Goal: Task Accomplishment & Management: Use online tool/utility

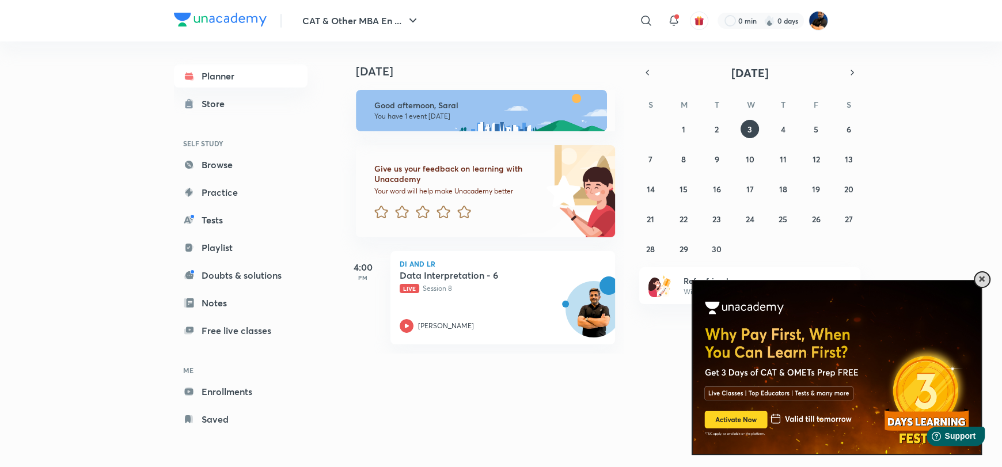
click at [983, 278] on span at bounding box center [982, 280] width 6 height 6
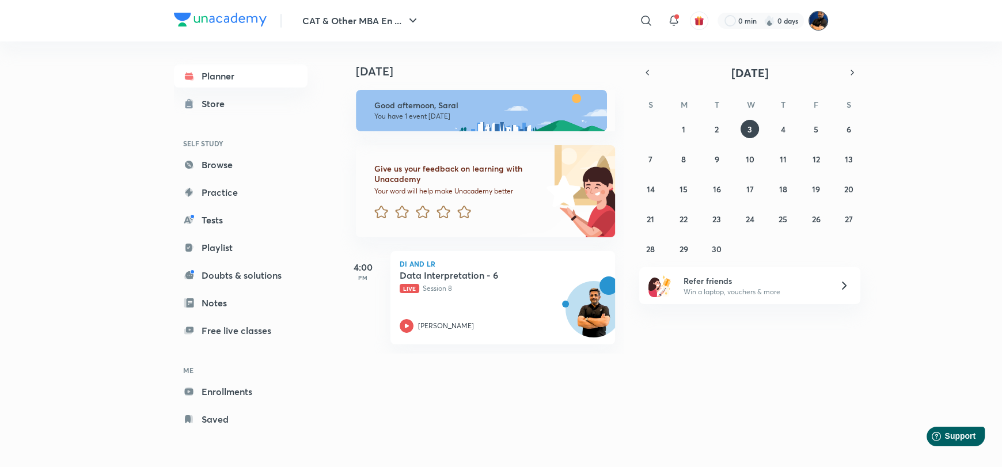
click at [815, 22] on img at bounding box center [819, 21] width 20 height 20
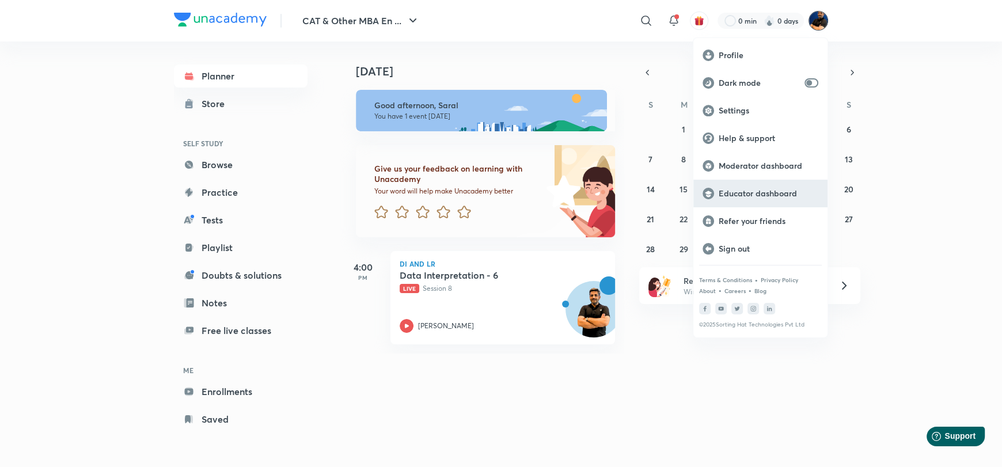
click at [744, 201] on div "Educator dashboard" at bounding box center [761, 194] width 134 height 28
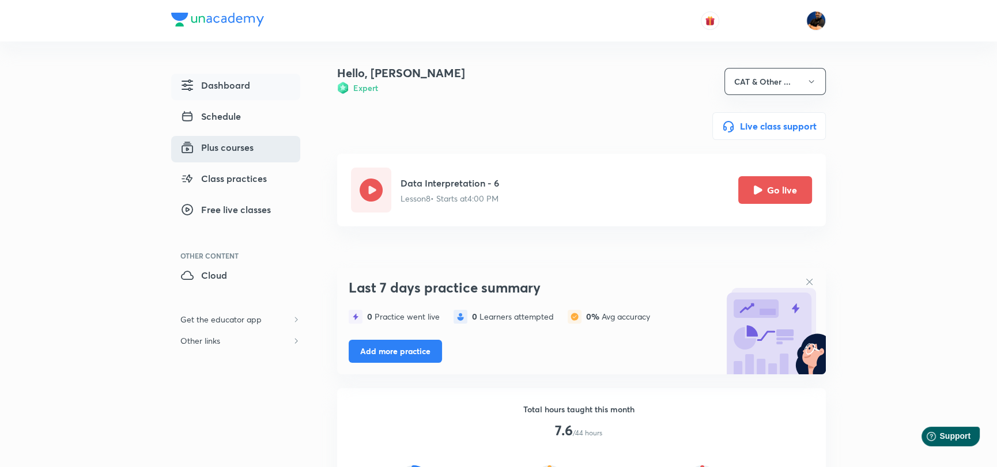
click at [221, 150] on span "Plus courses" at bounding box center [216, 148] width 73 height 14
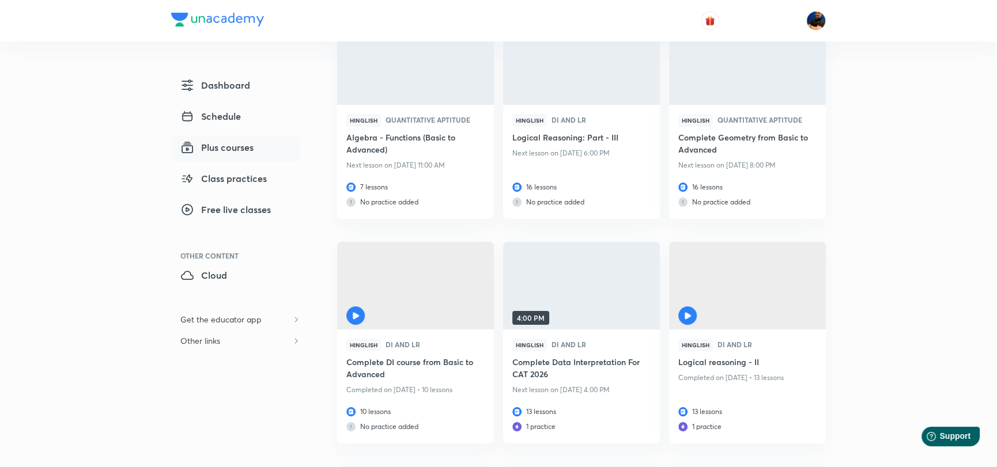
scroll to position [287, 0]
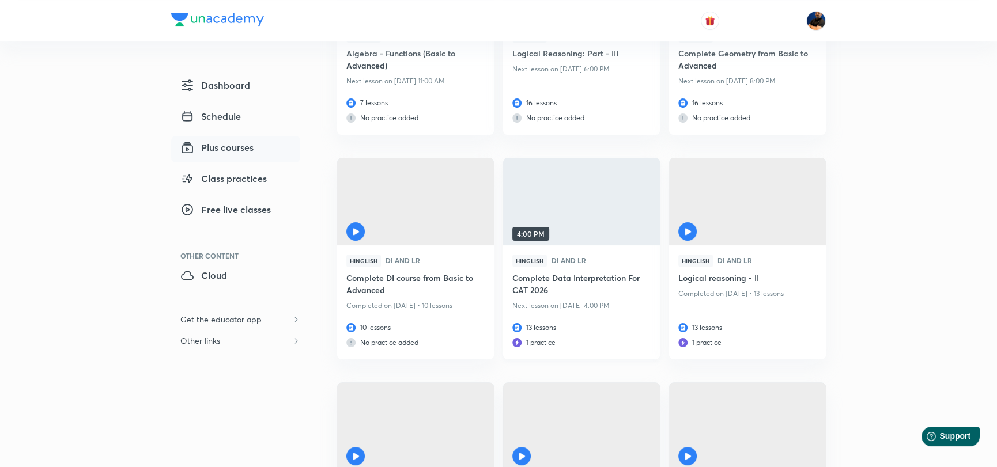
click at [590, 217] on img at bounding box center [581, 201] width 160 height 89
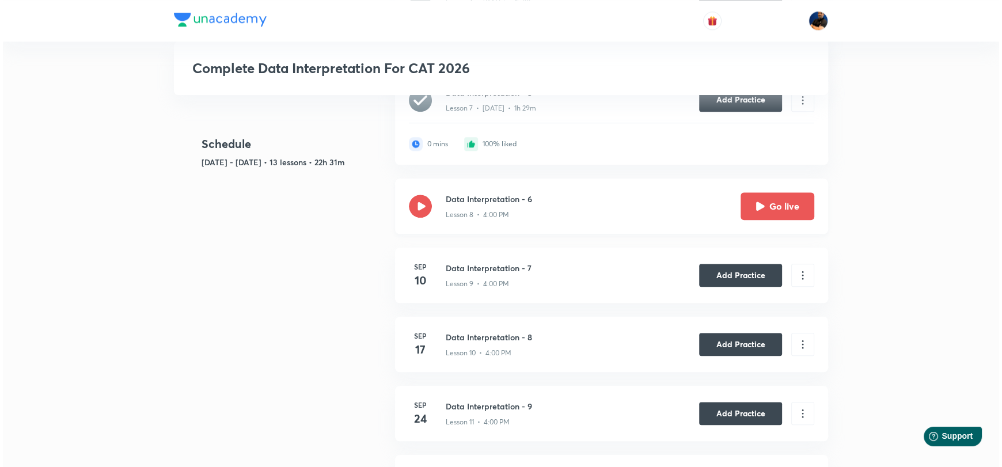
scroll to position [1440, 0]
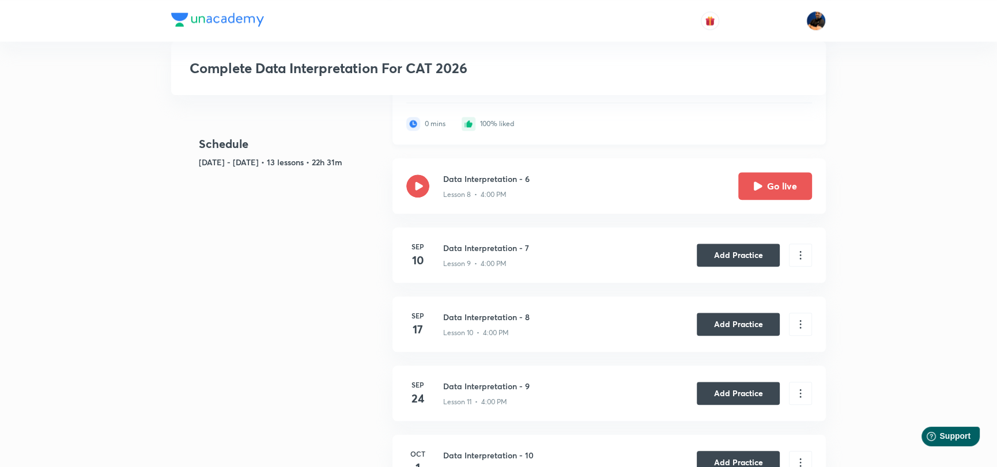
click at [420, 92] on icon at bounding box center [417, 80] width 23 height 23
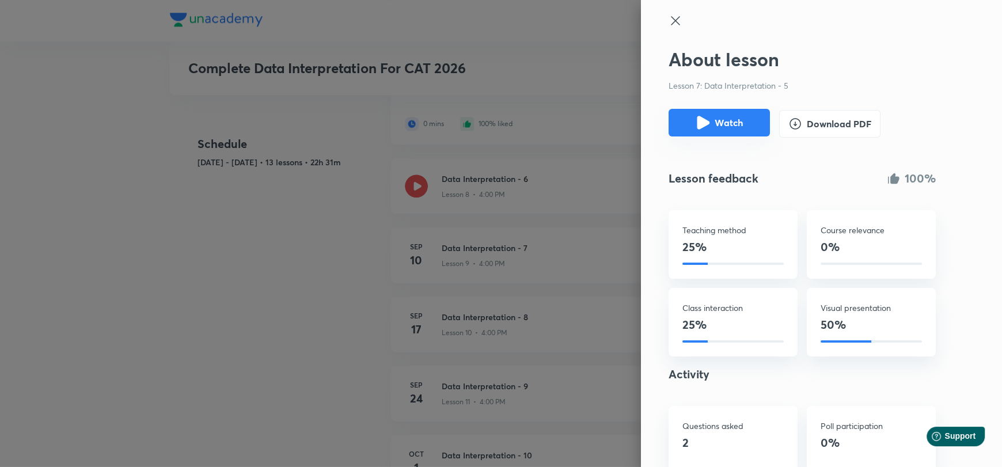
click at [717, 124] on button "Watch" at bounding box center [719, 123] width 101 height 28
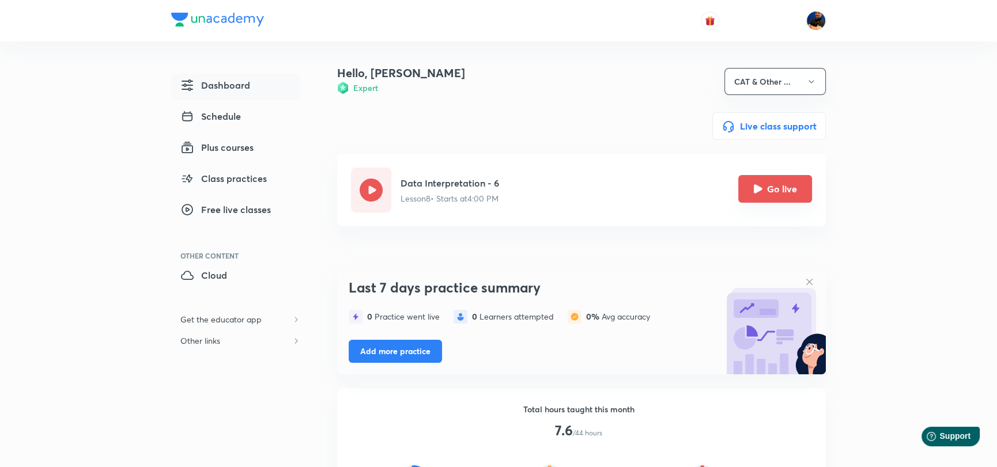
click at [770, 194] on button "Go live" at bounding box center [775, 189] width 74 height 28
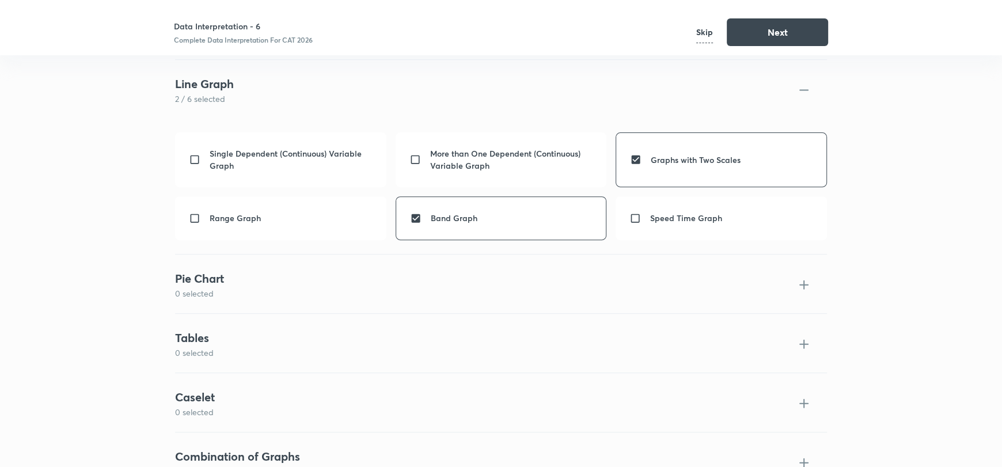
scroll to position [467, 0]
click at [769, 31] on button "Next" at bounding box center [777, 31] width 101 height 28
